Goal: Task Accomplishment & Management: Manage account settings

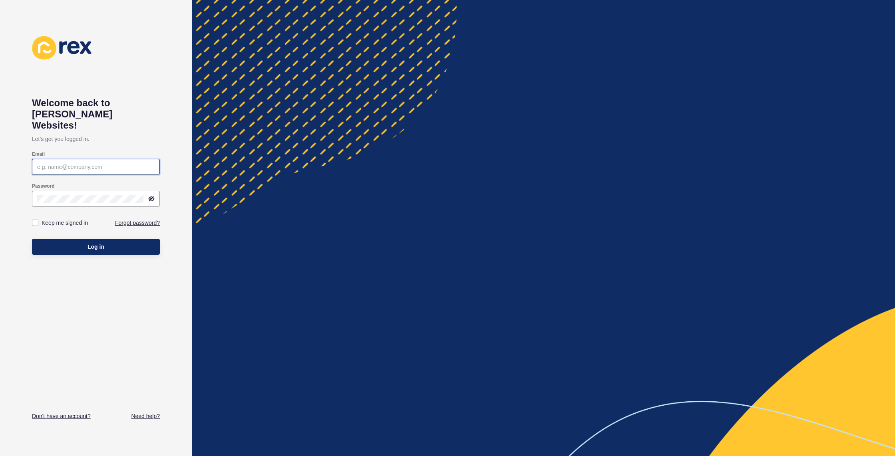
click at [52, 163] on input "Email" at bounding box center [96, 167] width 118 height 8
type input "info@allmarketing.com.au"
click at [34, 220] on label at bounding box center [35, 223] width 6 height 6
click at [34, 221] on input "Keep me signed in" at bounding box center [36, 223] width 5 height 5
checkbox input "true"
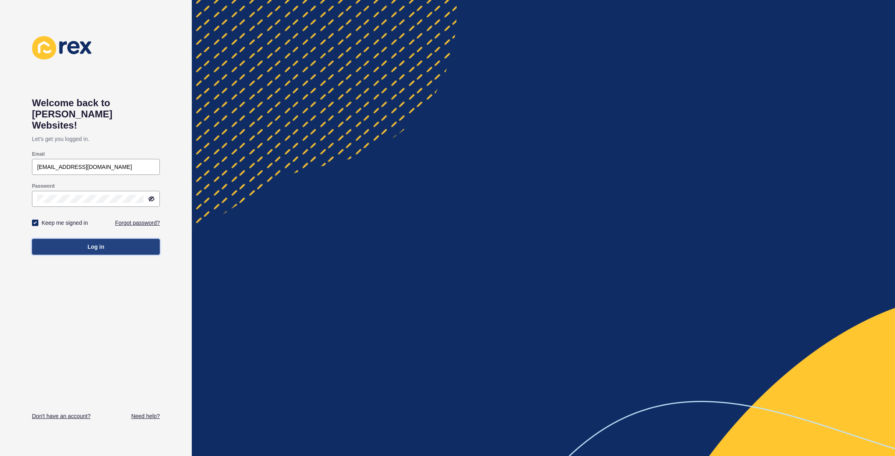
click at [64, 239] on button "Log in" at bounding box center [96, 247] width 128 height 16
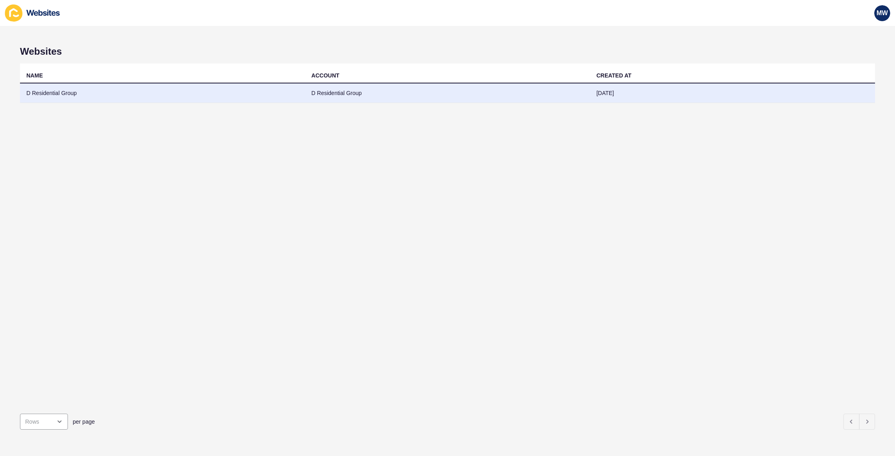
click at [65, 95] on td "D Residential Group" at bounding box center [162, 94] width 285 height 20
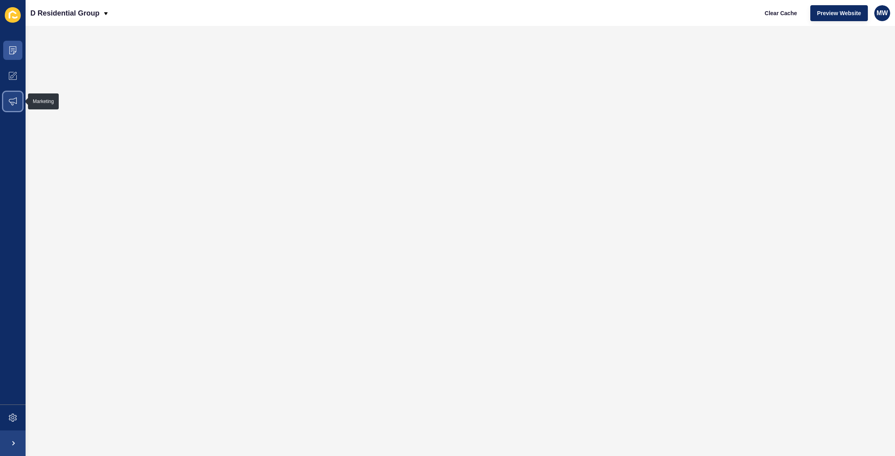
click at [12, 98] on icon at bounding box center [13, 102] width 8 height 8
click at [90, 12] on p "D Residential Group" at bounding box center [64, 13] width 69 height 20
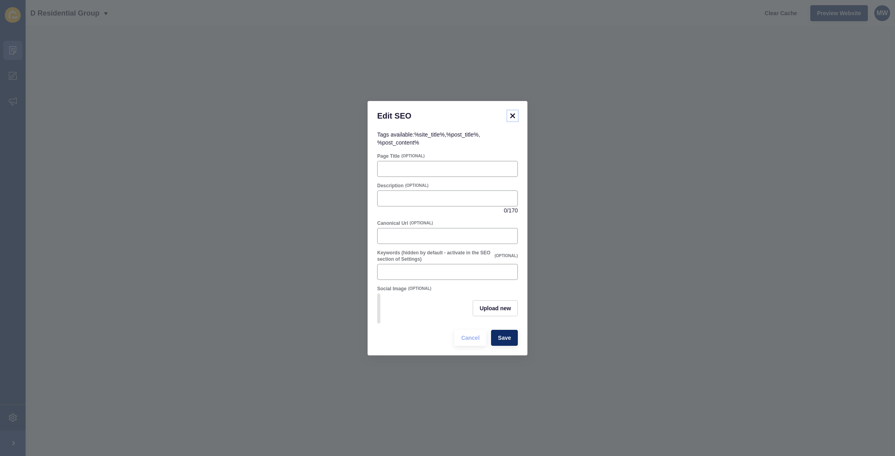
click at [513, 116] on icon at bounding box center [512, 116] width 5 height 5
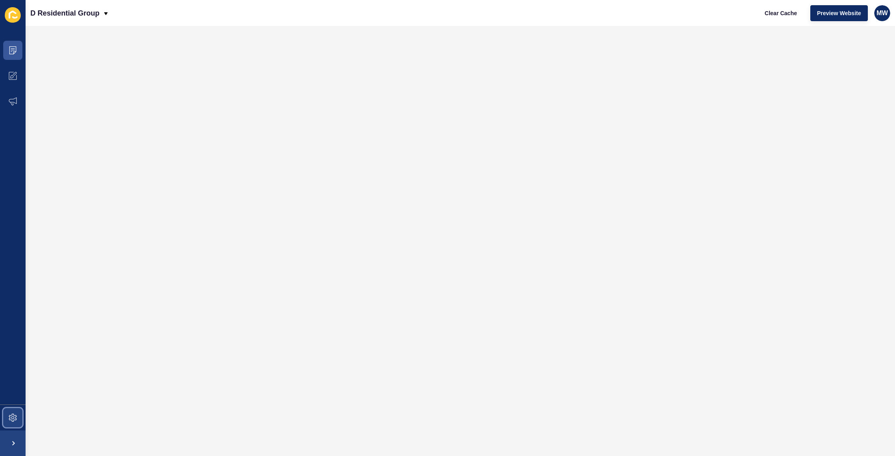
click at [9, 418] on icon at bounding box center [13, 418] width 8 height 8
click at [876, 11] on div "MW" at bounding box center [883, 13] width 16 height 16
click at [856, 68] on link "Logout" at bounding box center [864, 67] width 59 height 18
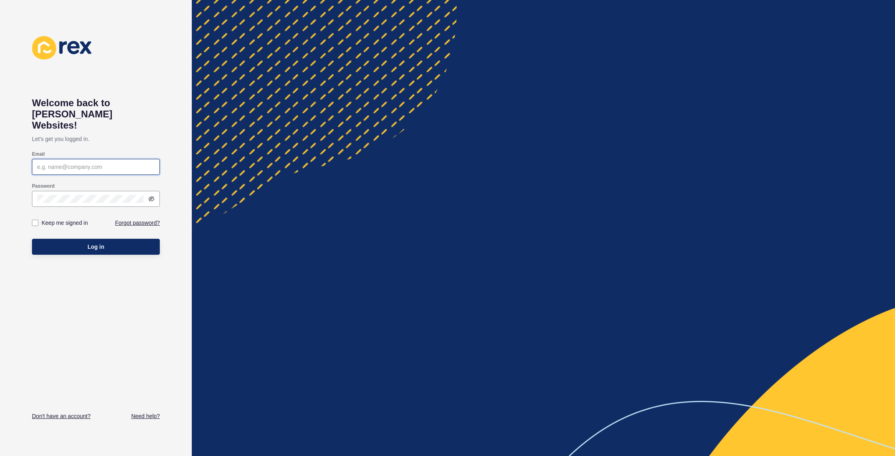
click at [74, 163] on input "Email" at bounding box center [96, 167] width 118 height 8
type input "info@allmarketing.com.au"
click at [83, 239] on button "Log in" at bounding box center [96, 247] width 128 height 16
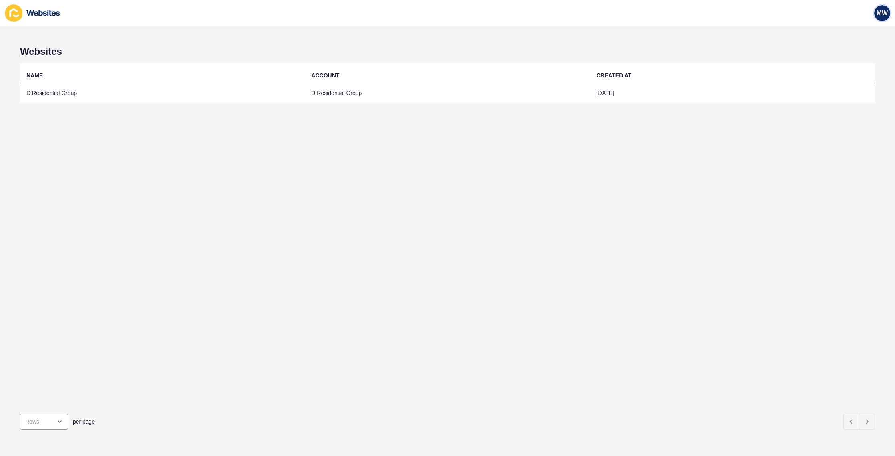
click at [877, 12] on span "MW" at bounding box center [882, 13] width 11 height 8
click at [857, 68] on link "Logout" at bounding box center [864, 67] width 59 height 18
